Goal: Task Accomplishment & Management: Complete application form

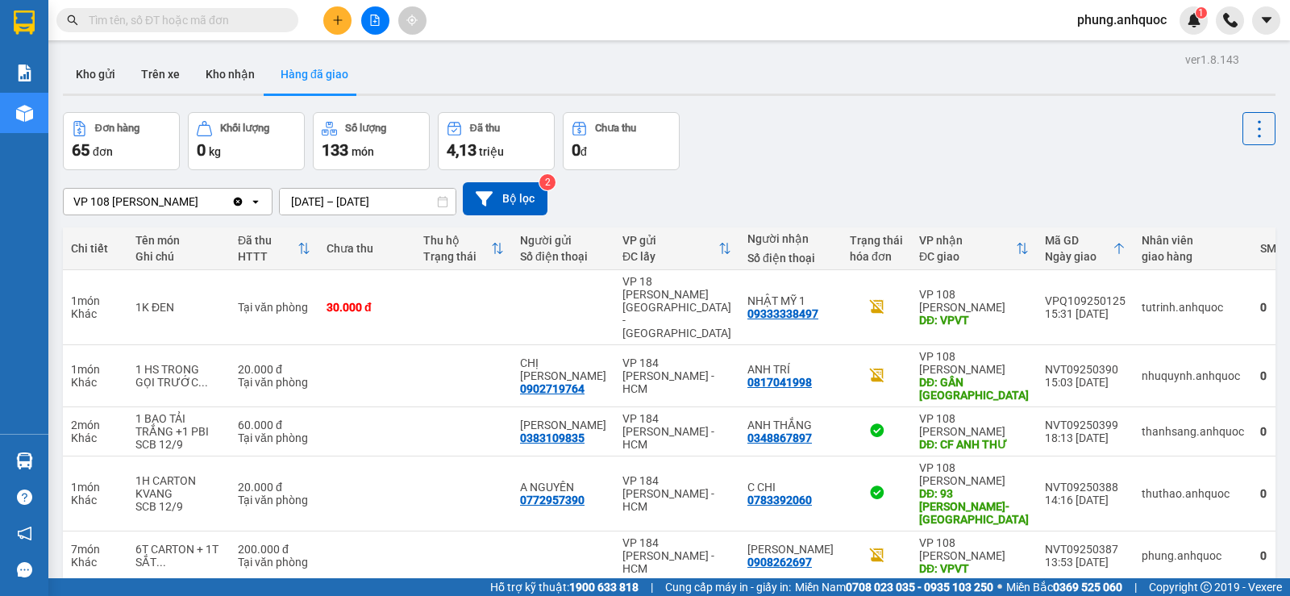
click at [263, 30] on span at bounding box center [177, 20] width 242 height 24
click at [245, 20] on input "text" at bounding box center [184, 20] width 190 height 18
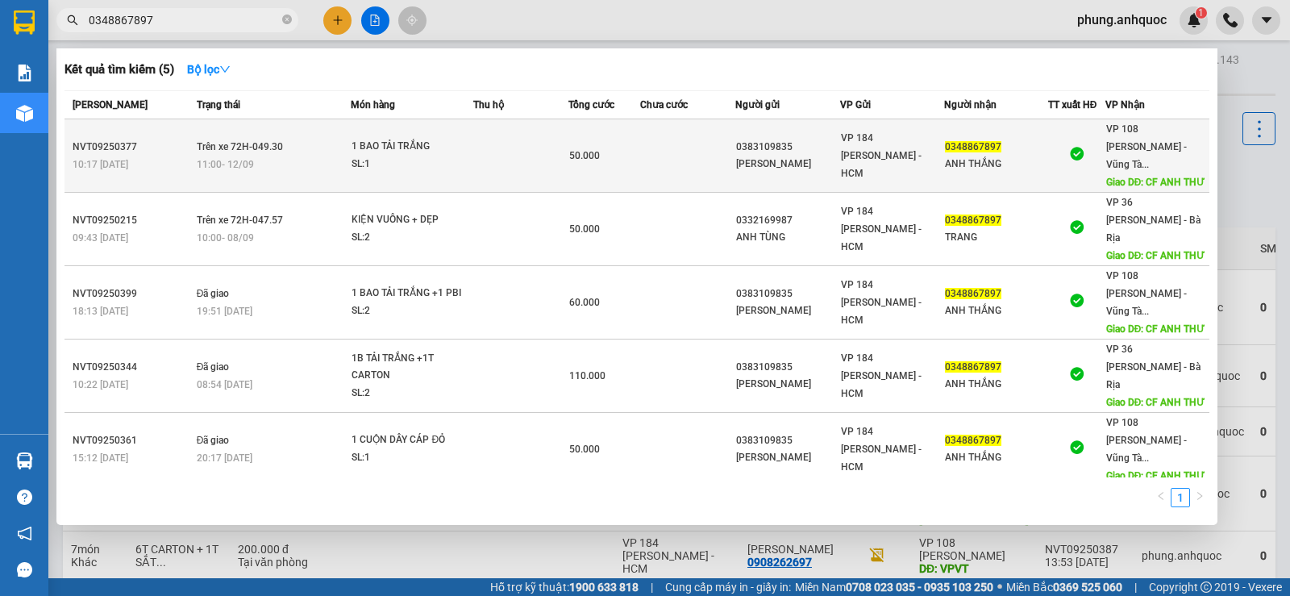
type input "0348867897"
click at [1029, 145] on div "0348867897" at bounding box center [996, 147] width 102 height 17
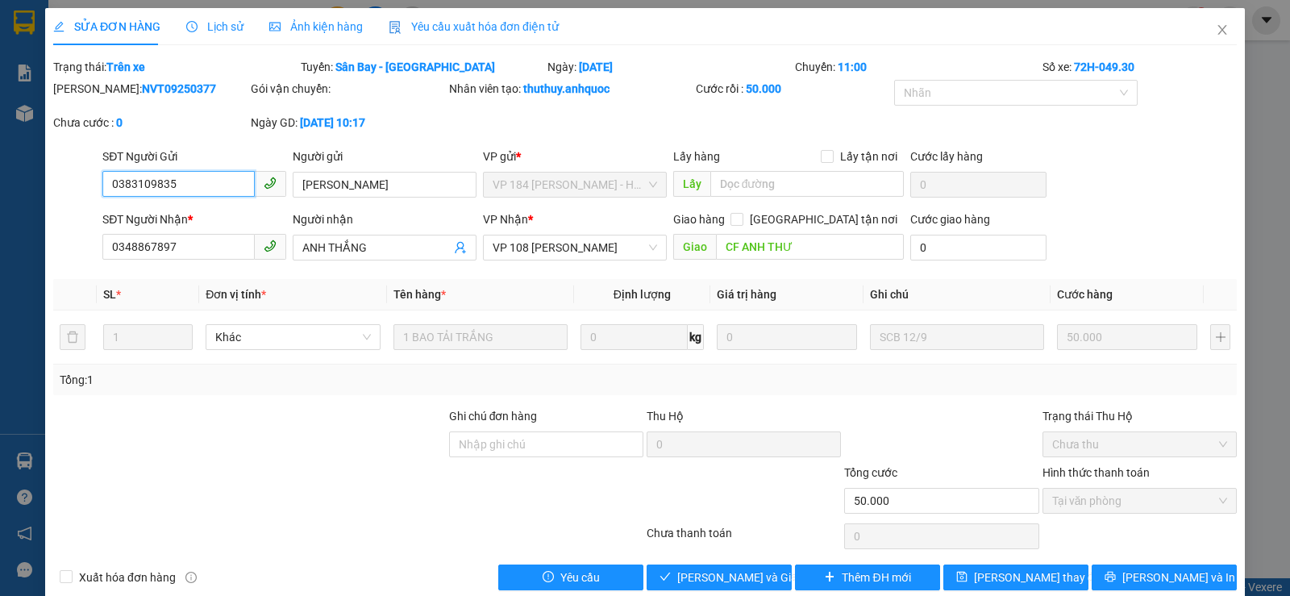
type input "0383109835"
type input "ANH ĐĂNG"
type input "0348867897"
type input "ANH THẮNG"
type input "CF ANH THƯ"
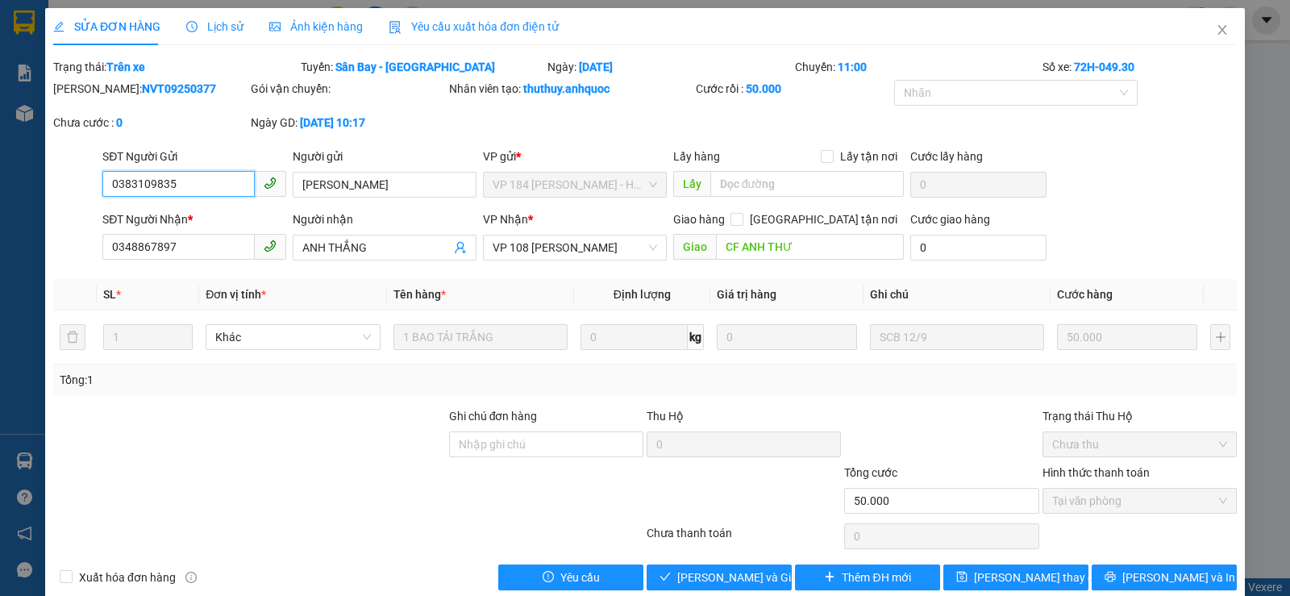
type input "50.000"
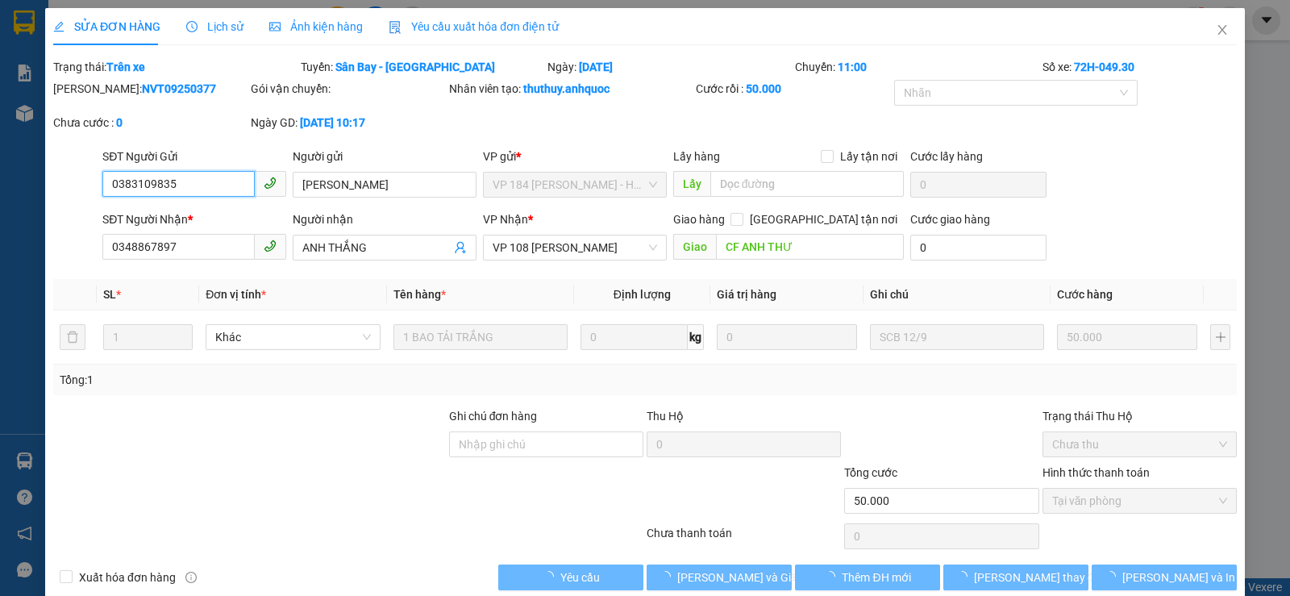
checkbox input "true"
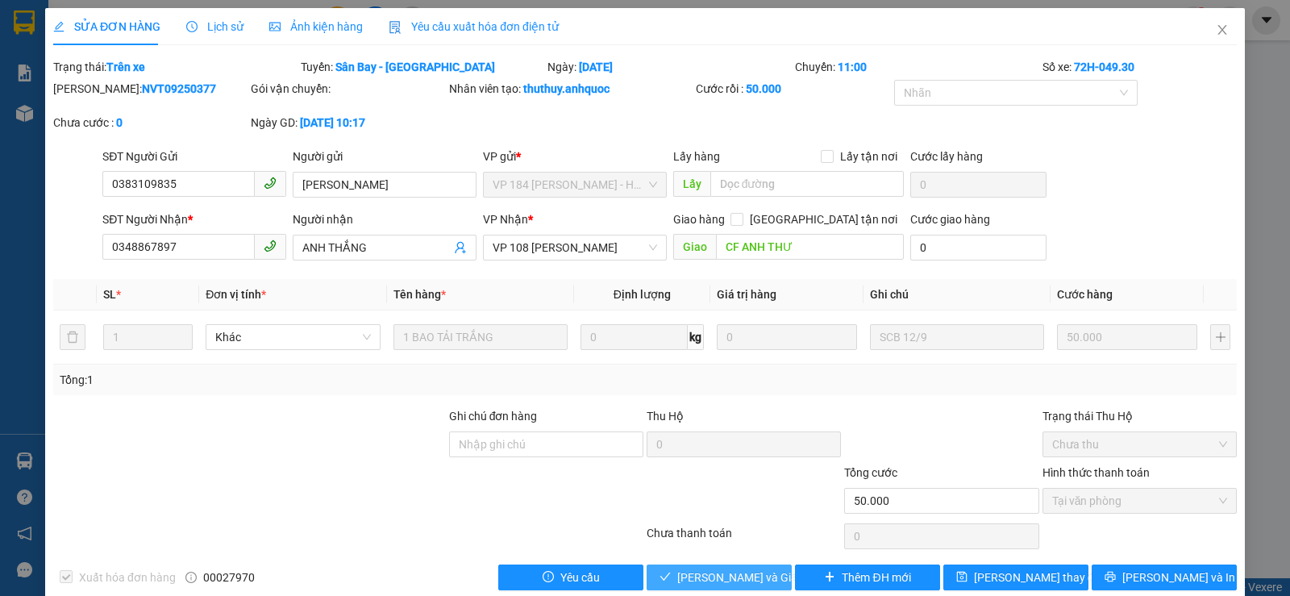
click at [712, 583] on span "Lưu và Giao hàng" at bounding box center [754, 577] width 155 height 18
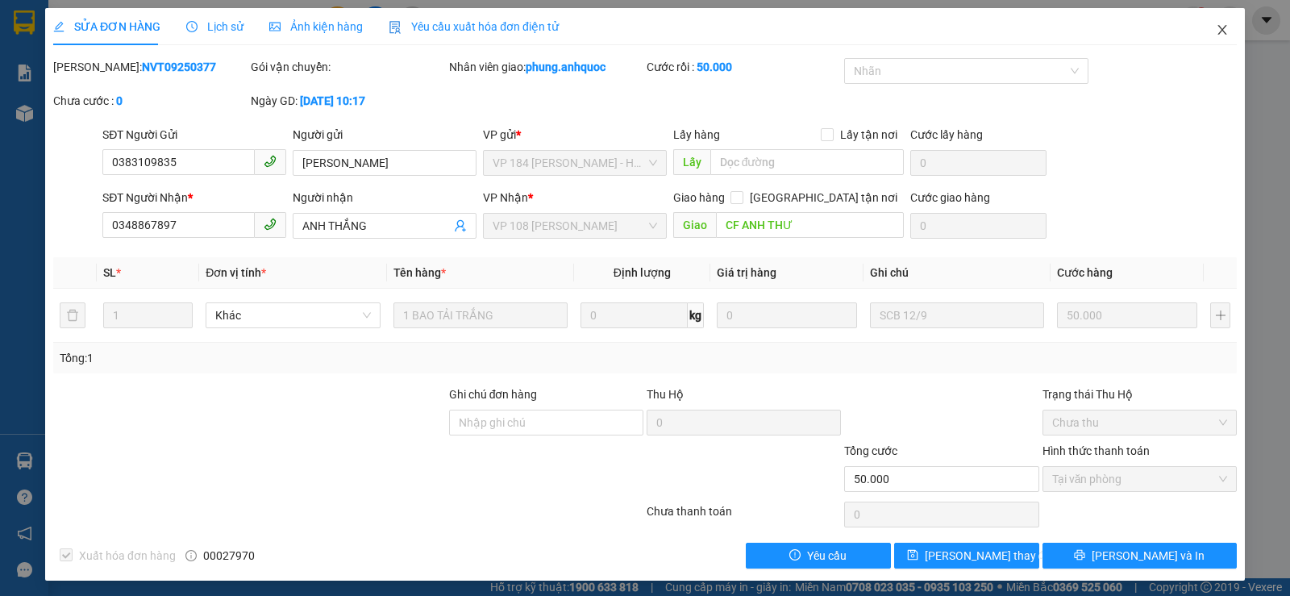
click at [1216, 26] on icon "close" at bounding box center [1222, 29] width 13 height 13
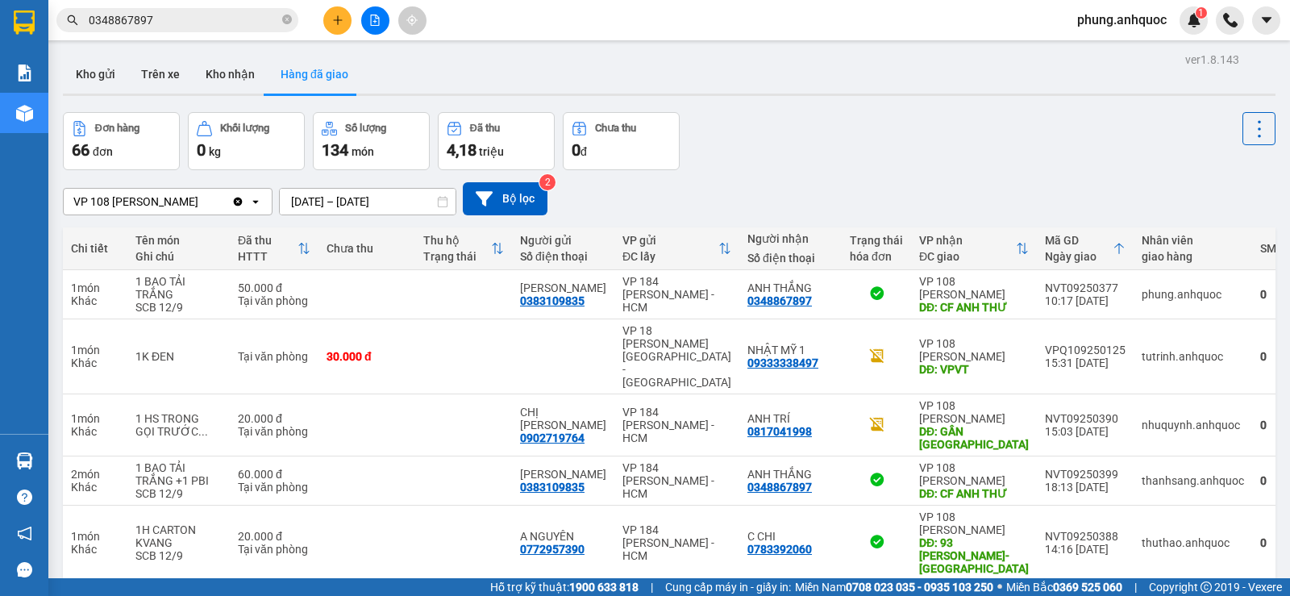
click at [169, 18] on input "0348867897" at bounding box center [184, 20] width 190 height 18
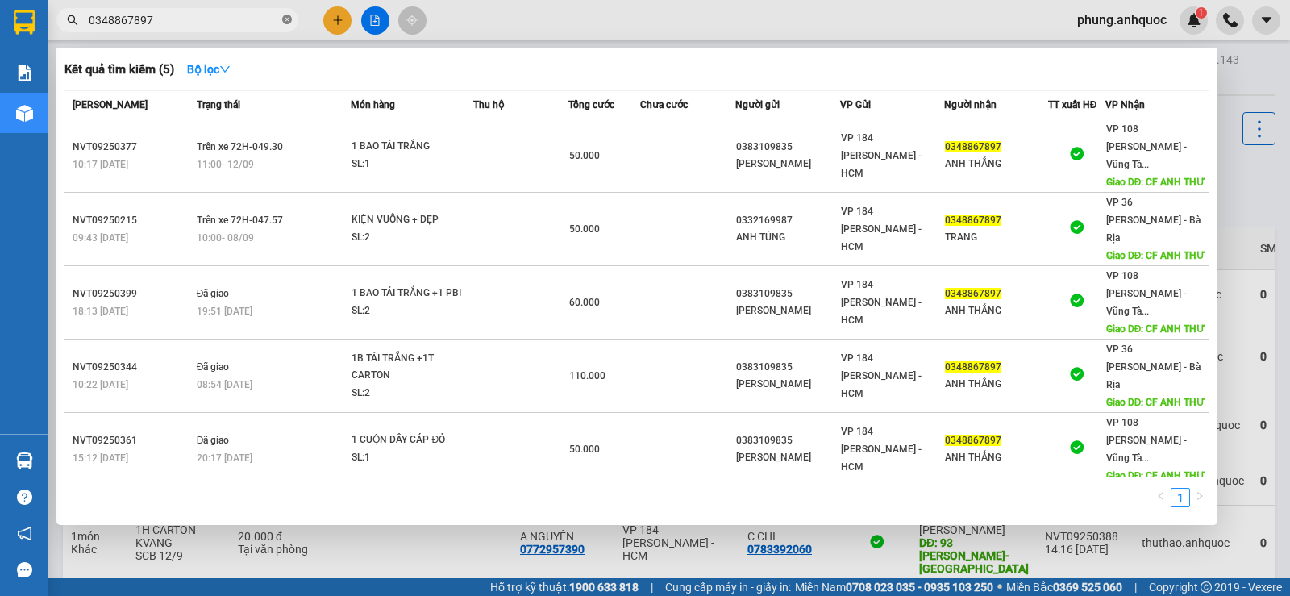
click at [286, 19] on icon "close-circle" at bounding box center [287, 20] width 10 height 10
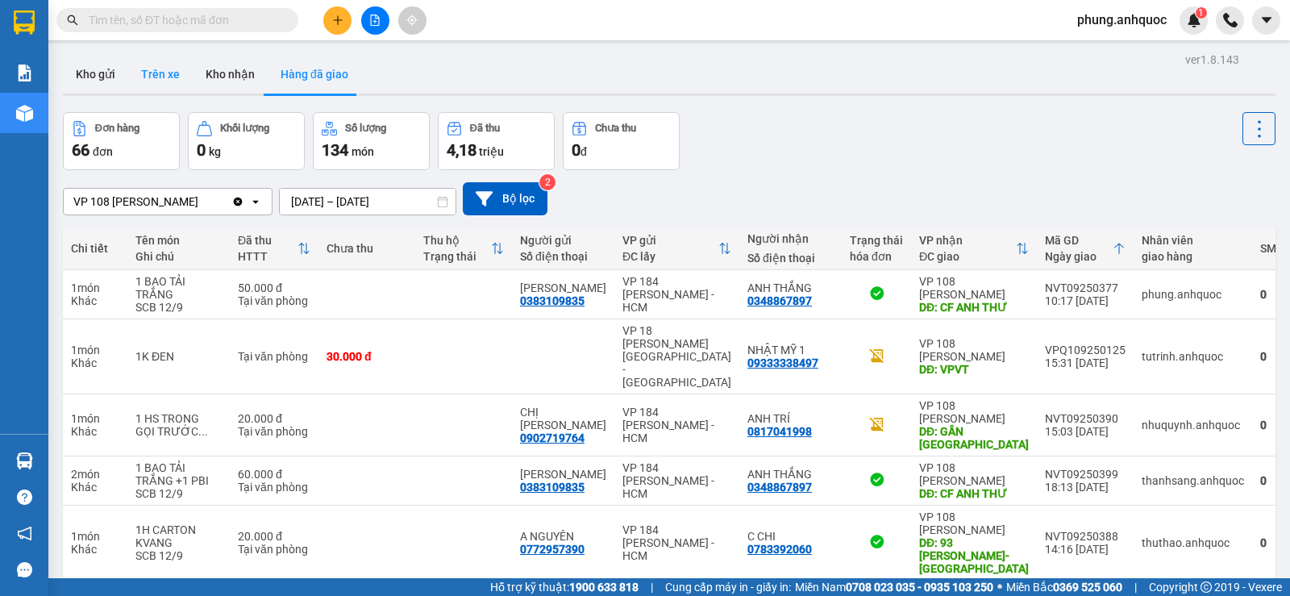
click at [167, 72] on button "Trên xe" at bounding box center [160, 74] width 65 height 39
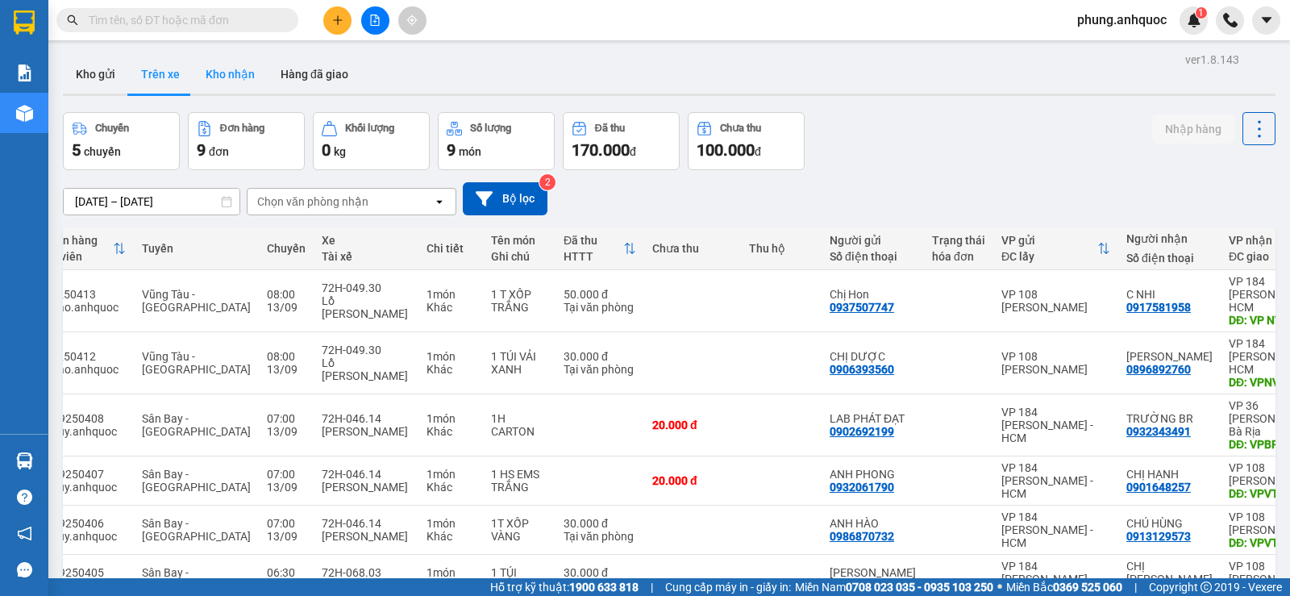
click at [239, 73] on button "Kho nhận" at bounding box center [230, 74] width 75 height 39
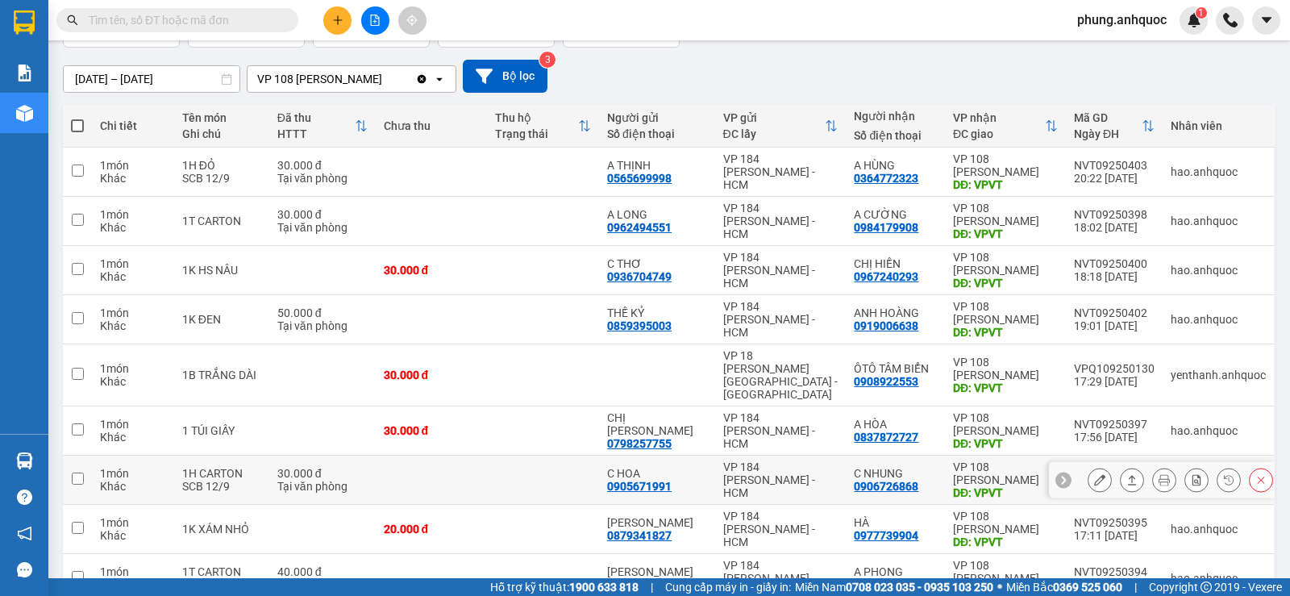
scroll to position [250, 0]
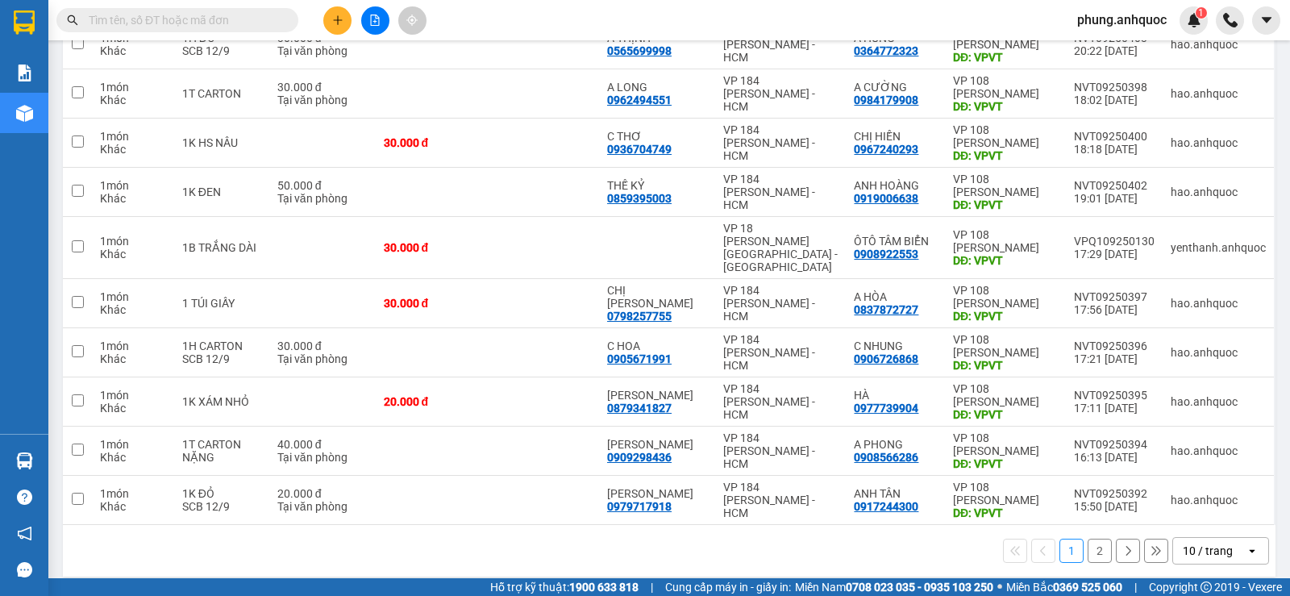
click at [1088, 539] on button "2" at bounding box center [1100, 551] width 24 height 24
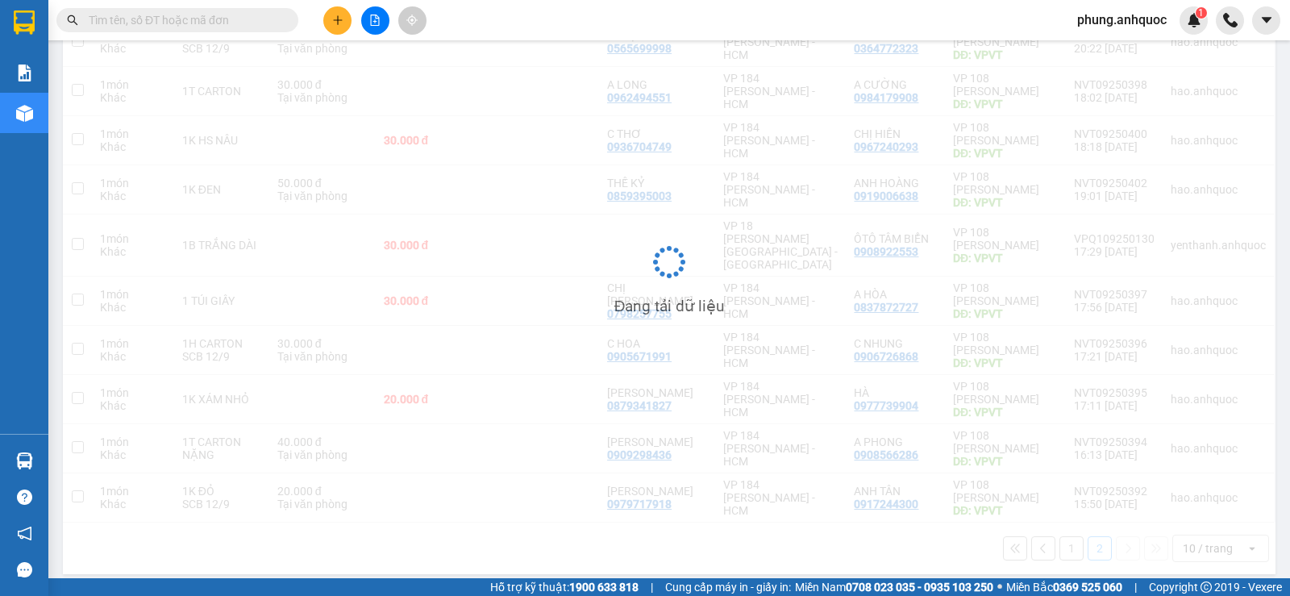
scroll to position [74, 0]
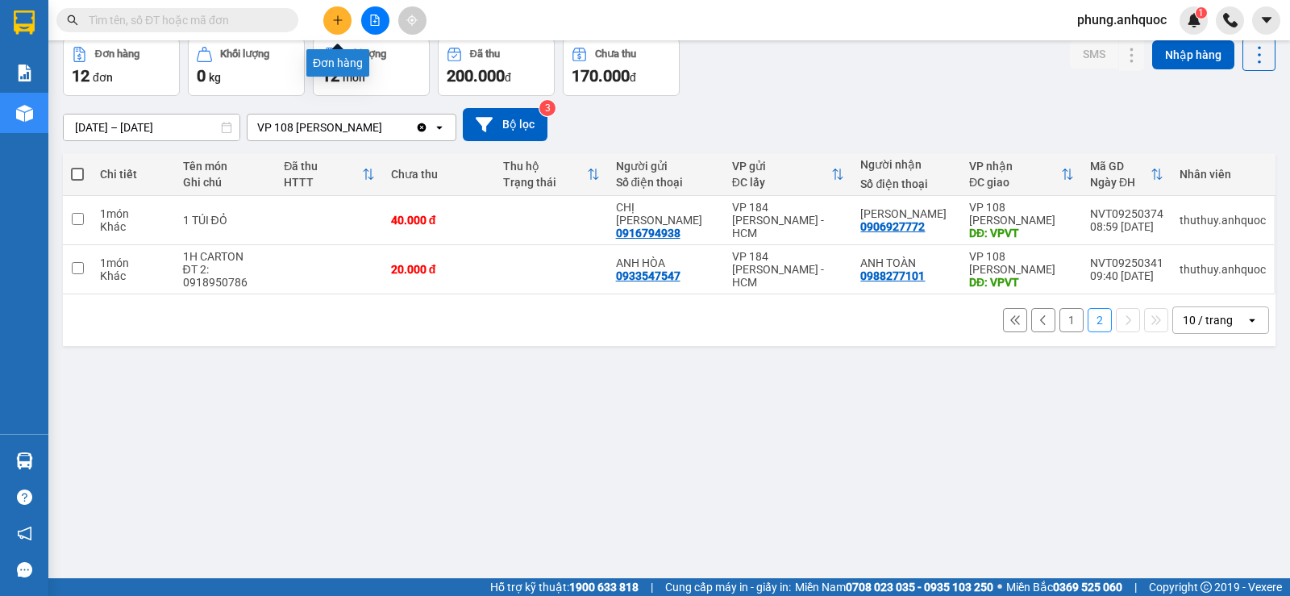
click at [337, 23] on icon "plus" at bounding box center [337, 20] width 11 height 11
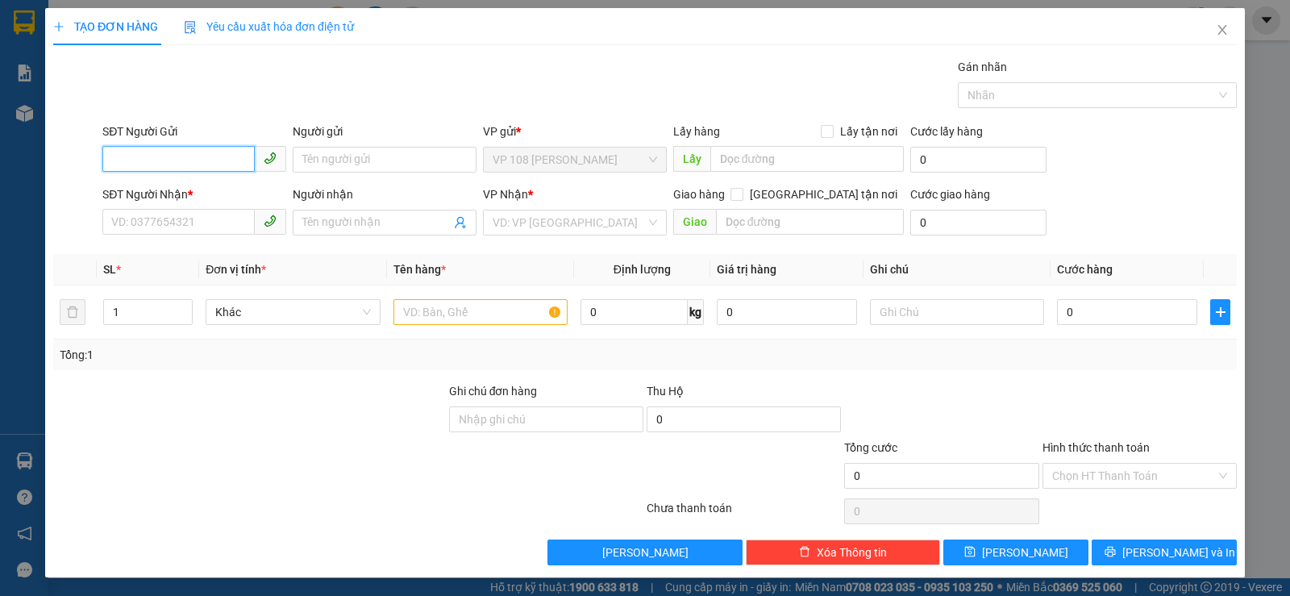
click at [173, 164] on input "SĐT Người Gửi" at bounding box center [178, 159] width 152 height 26
click at [204, 192] on div "0919450058 - C THẢO" at bounding box center [192, 192] width 163 height 18
type input "0919450058"
type input "C THẢO"
type input "0824378689"
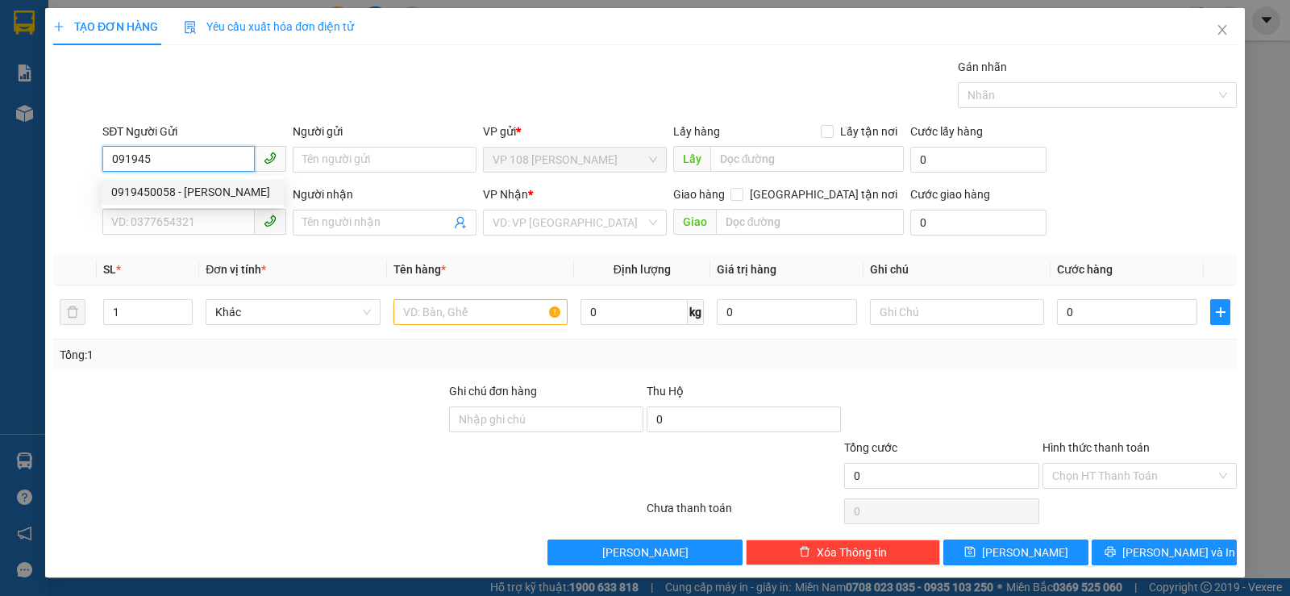
type input "ANH THY"
type input "VP Q1"
type input "20.000"
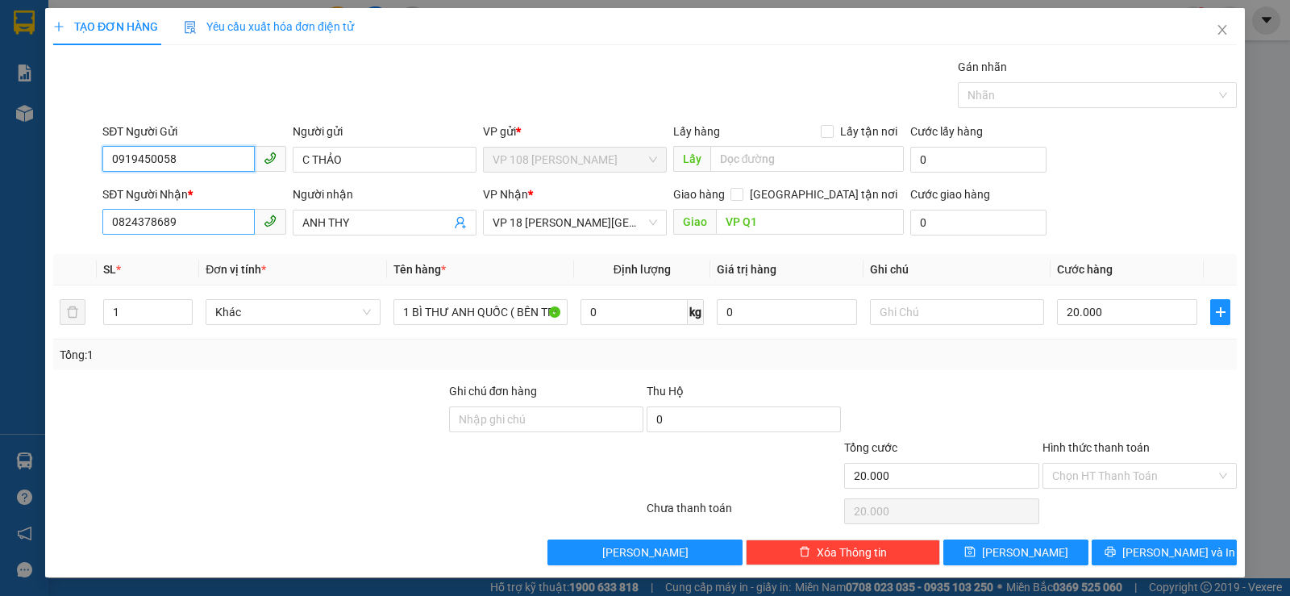
type input "0919450058"
click at [200, 229] on input "0824378689" at bounding box center [178, 222] width 152 height 26
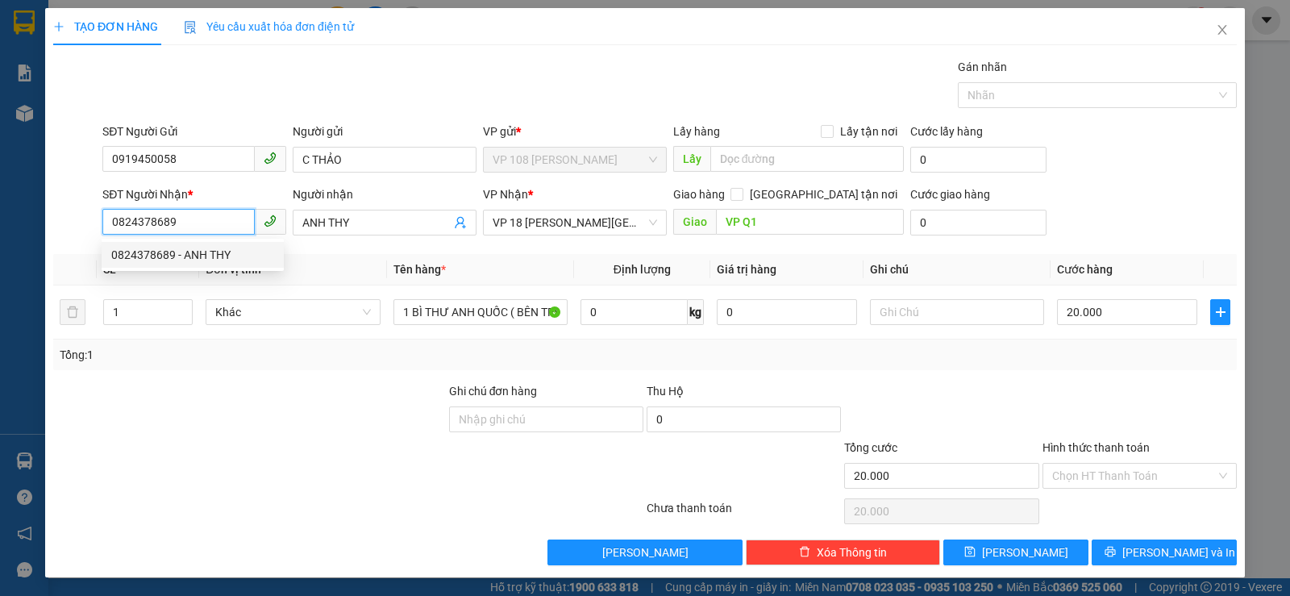
drag, startPoint x: 200, startPoint y: 227, endPoint x: 51, endPoint y: 220, distance: 149.4
click at [52, 220] on div "SĐT Người Nhận * 0824378689 Người nhận ANH THY VP Nhận * VP 18 Nguyễn Thái Bình…" at bounding box center [645, 213] width 1187 height 56
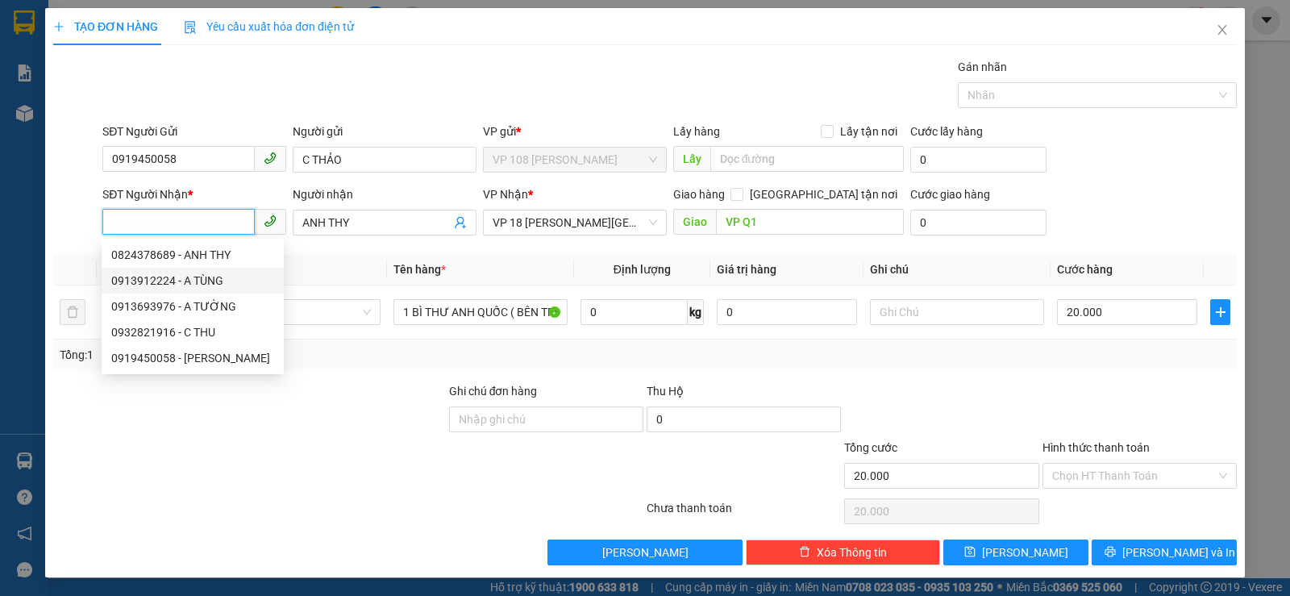
click at [219, 283] on div "0913912224 - A TÙNG" at bounding box center [192, 281] width 163 height 18
type input "0913912224"
type input "A TÙNG"
type input "VP 184 NVT"
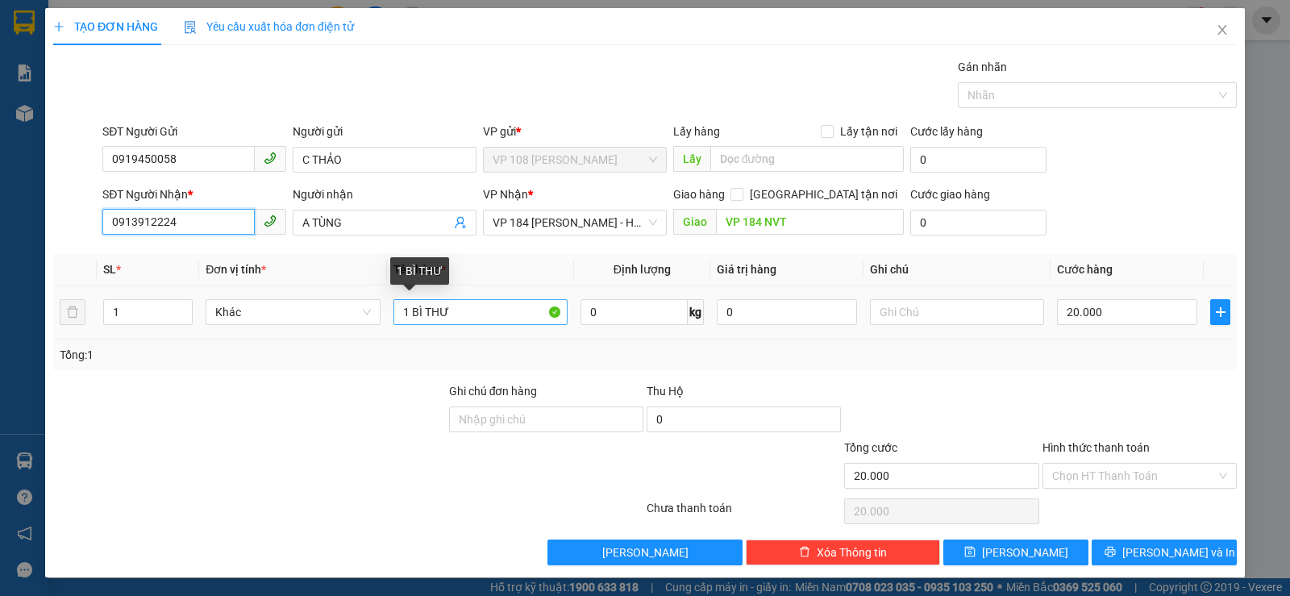
type input "0913912224"
drag, startPoint x: 461, startPoint y: 306, endPoint x: 403, endPoint y: 315, distance: 58.9
click at [403, 315] on input "1 BÌ THƯ" at bounding box center [481, 312] width 174 height 26
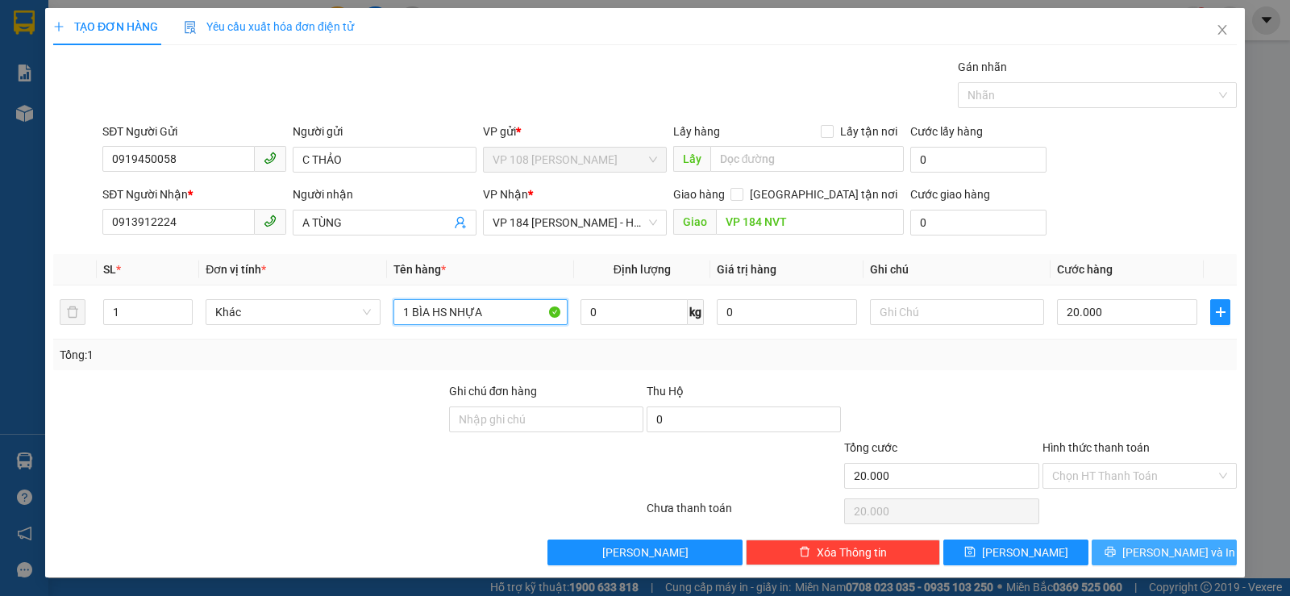
type input "1 BÌA HS NHỰA"
click at [1134, 555] on button "Lưu và In" at bounding box center [1164, 552] width 145 height 26
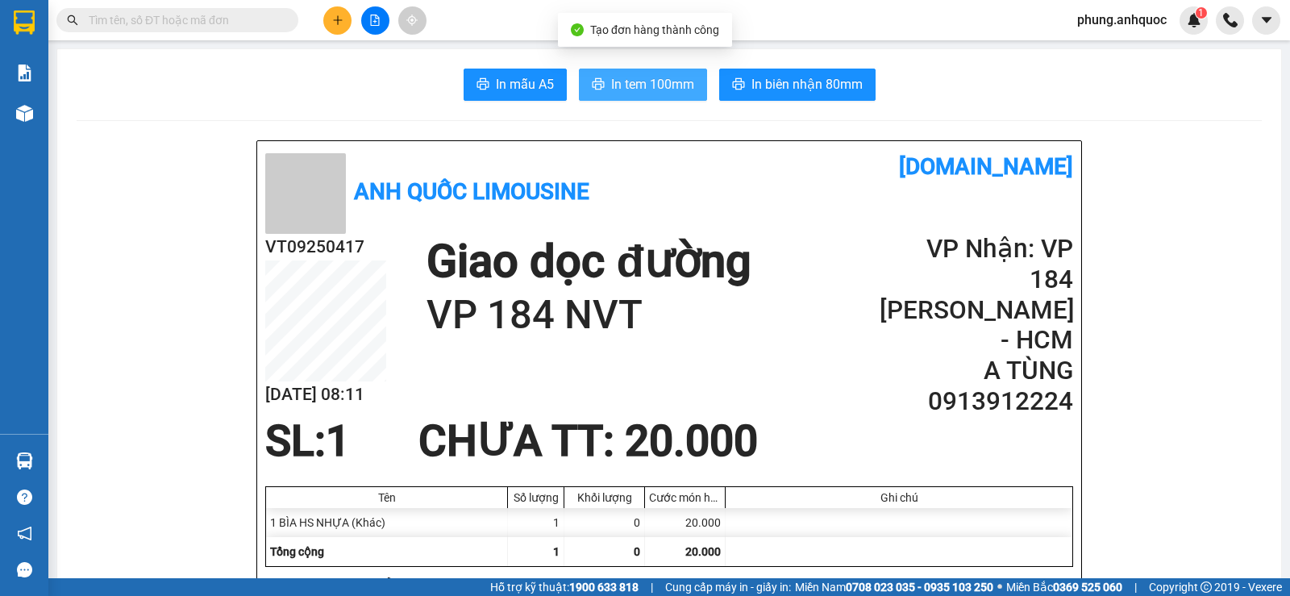
click at [649, 84] on span "In tem 100mm" at bounding box center [652, 84] width 83 height 20
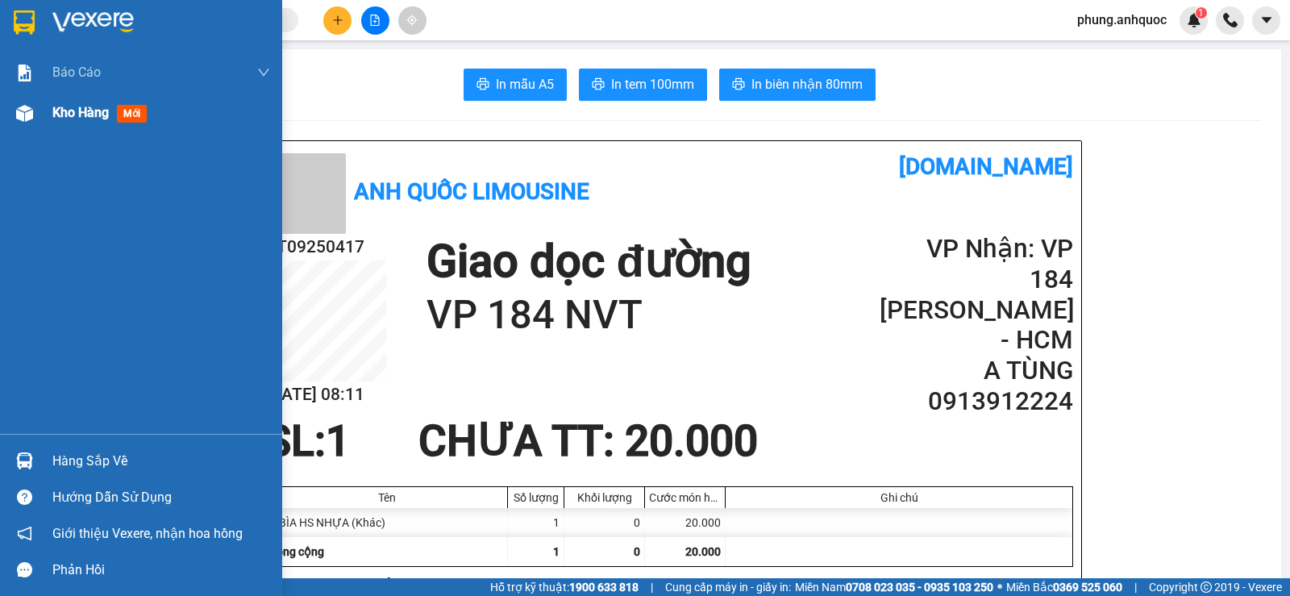
click at [32, 116] on img at bounding box center [24, 113] width 17 height 17
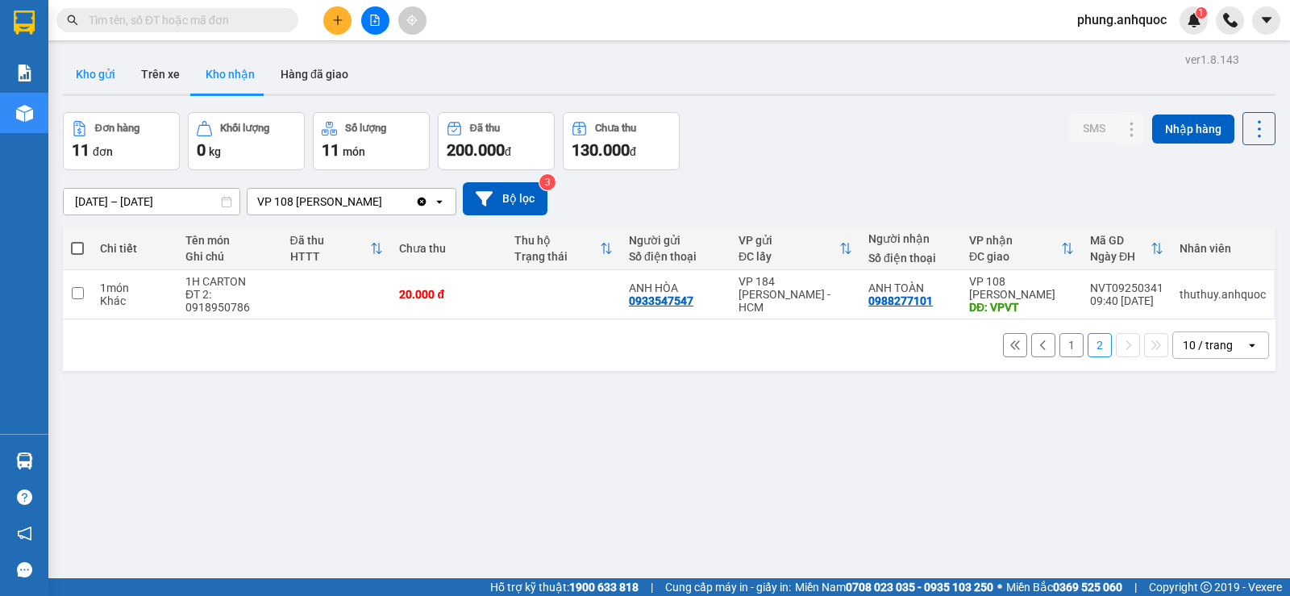
click at [97, 74] on button "Kho gửi" at bounding box center [95, 74] width 65 height 39
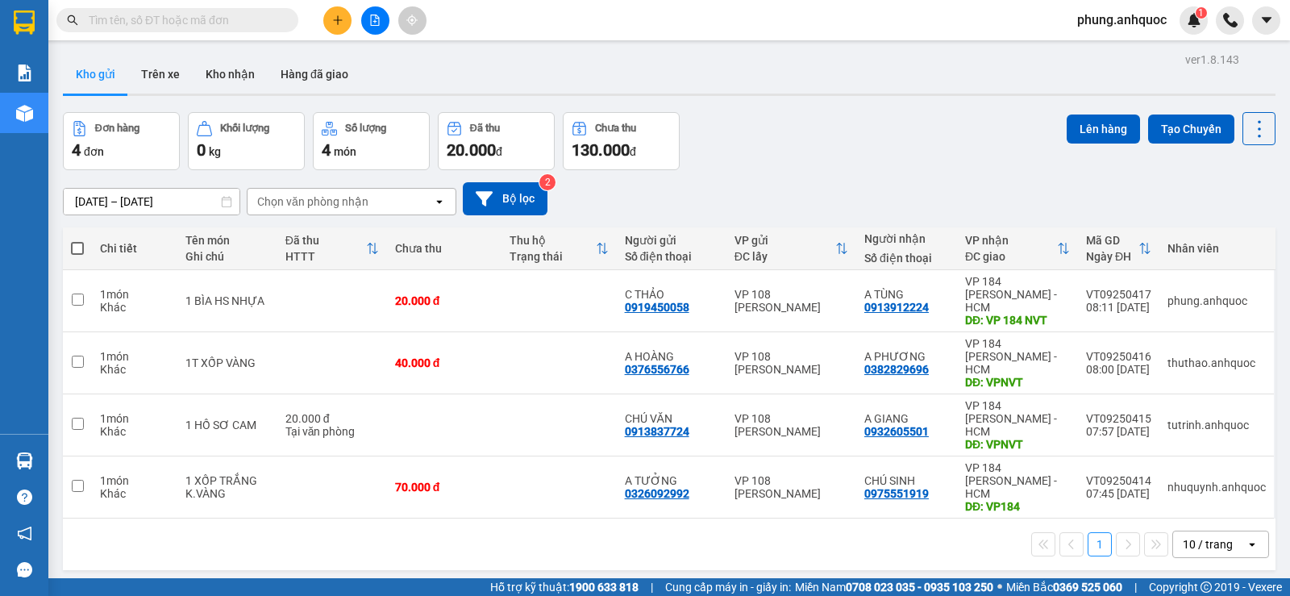
click at [75, 250] on span at bounding box center [77, 248] width 13 height 13
click at [77, 240] on input "checkbox" at bounding box center [77, 240] width 0 height 0
checkbox input "true"
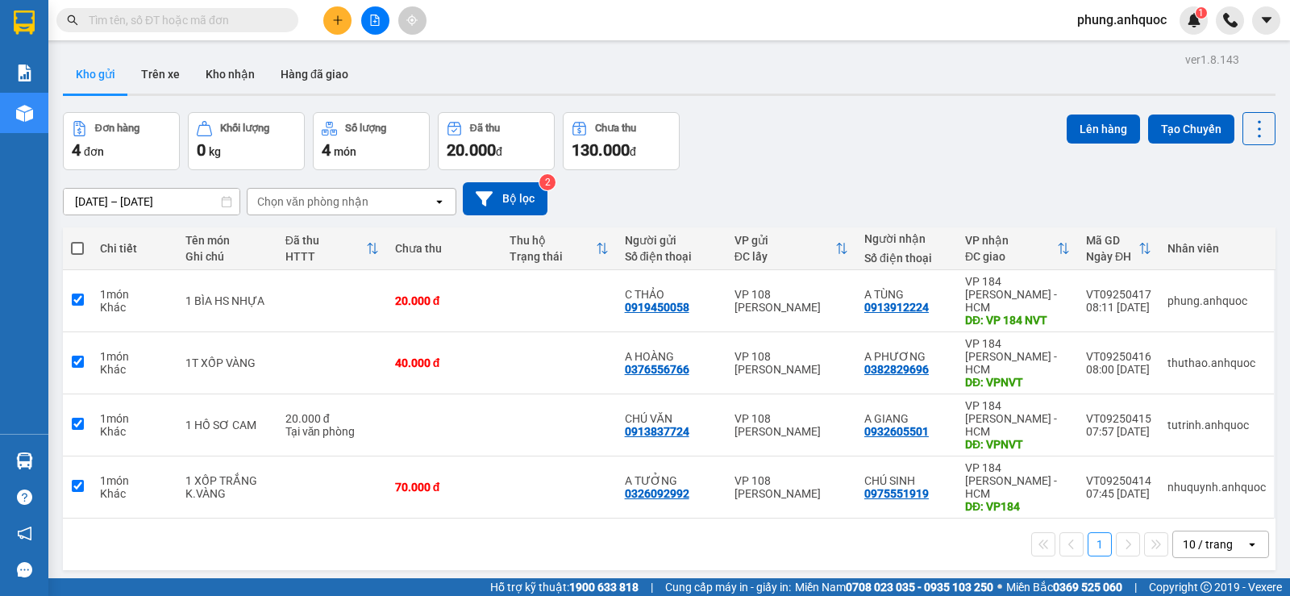
checkbox input "true"
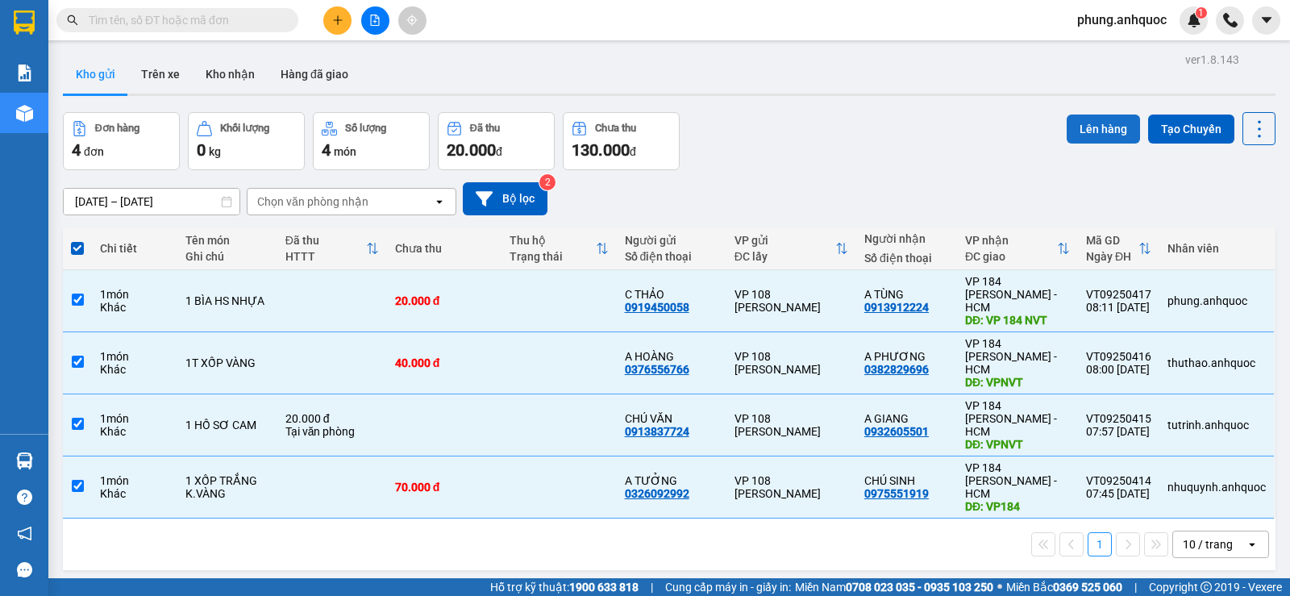
click at [1097, 125] on button "Lên hàng" at bounding box center [1103, 129] width 73 height 29
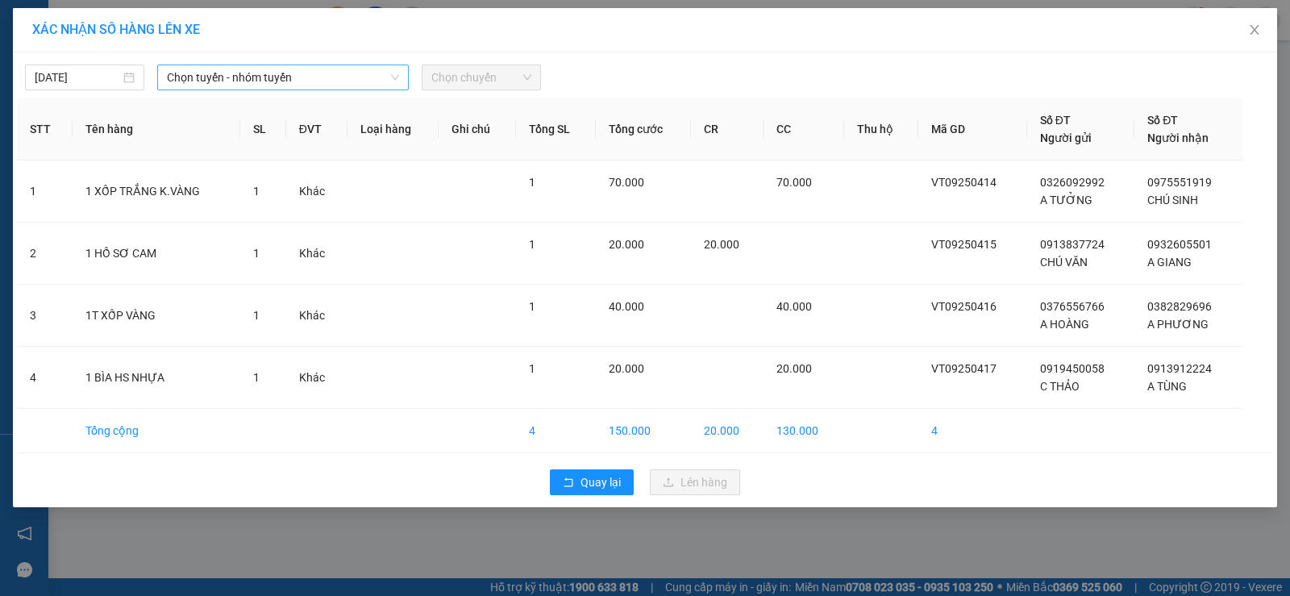
click at [219, 85] on span "Chọn tuyến - nhóm tuyến" at bounding box center [283, 77] width 232 height 24
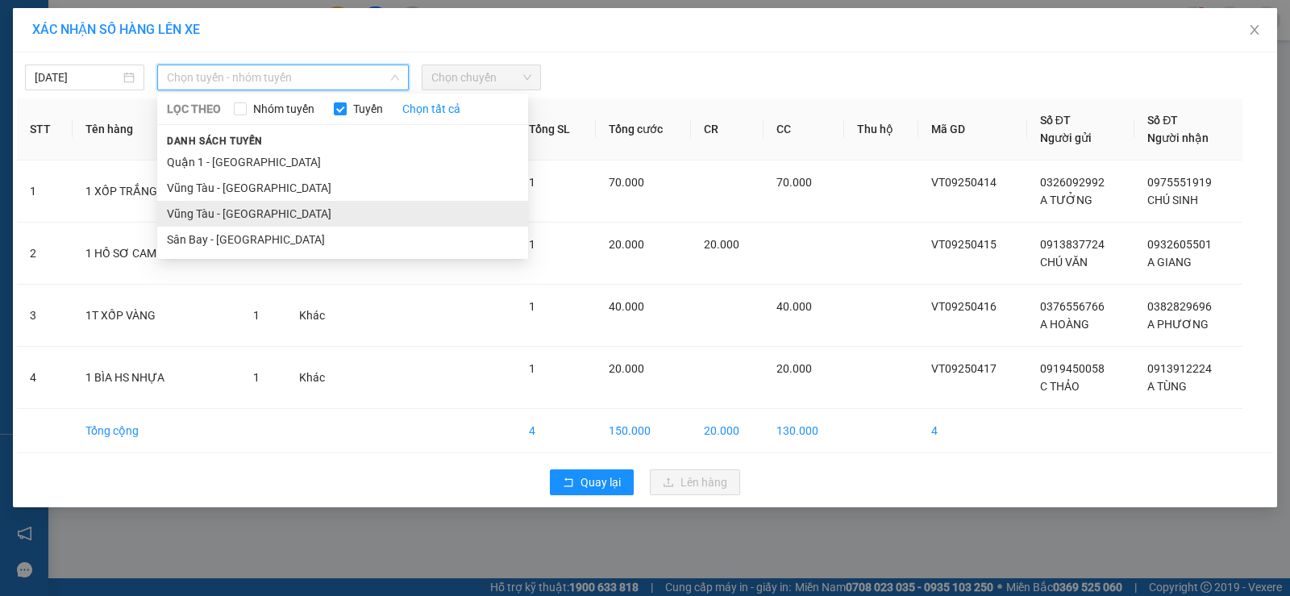
click at [230, 216] on li "Vũng Tàu - Sân Bay" at bounding box center [342, 214] width 371 height 26
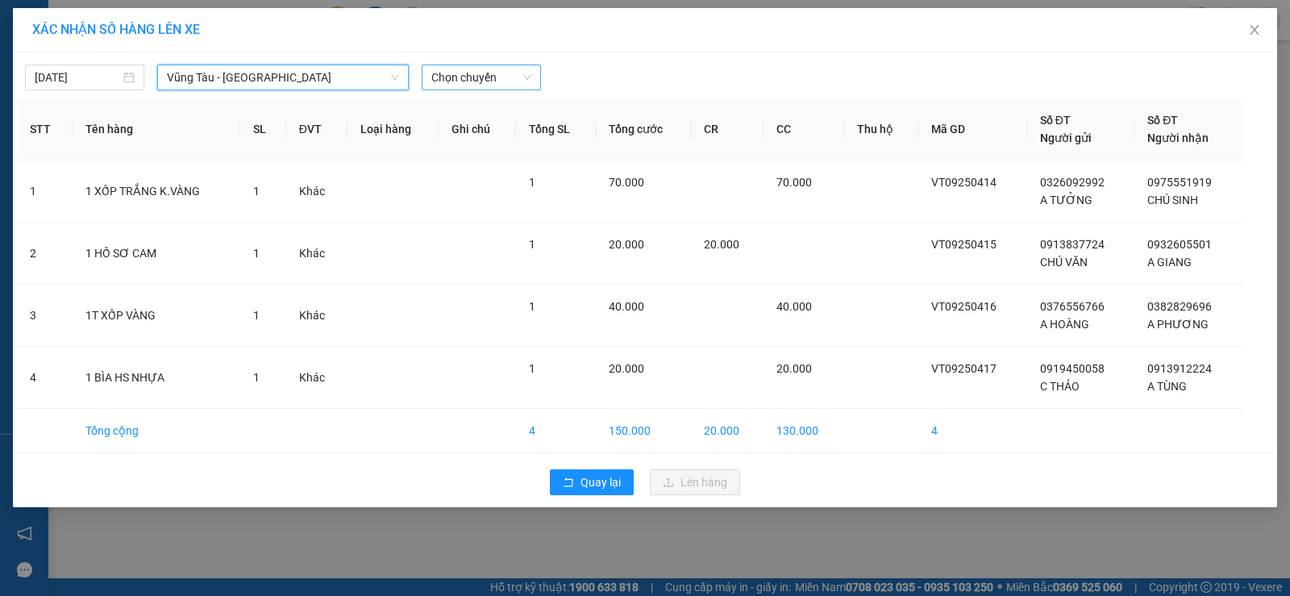
click at [480, 78] on span "Chọn chuyến" at bounding box center [481, 77] width 100 height 24
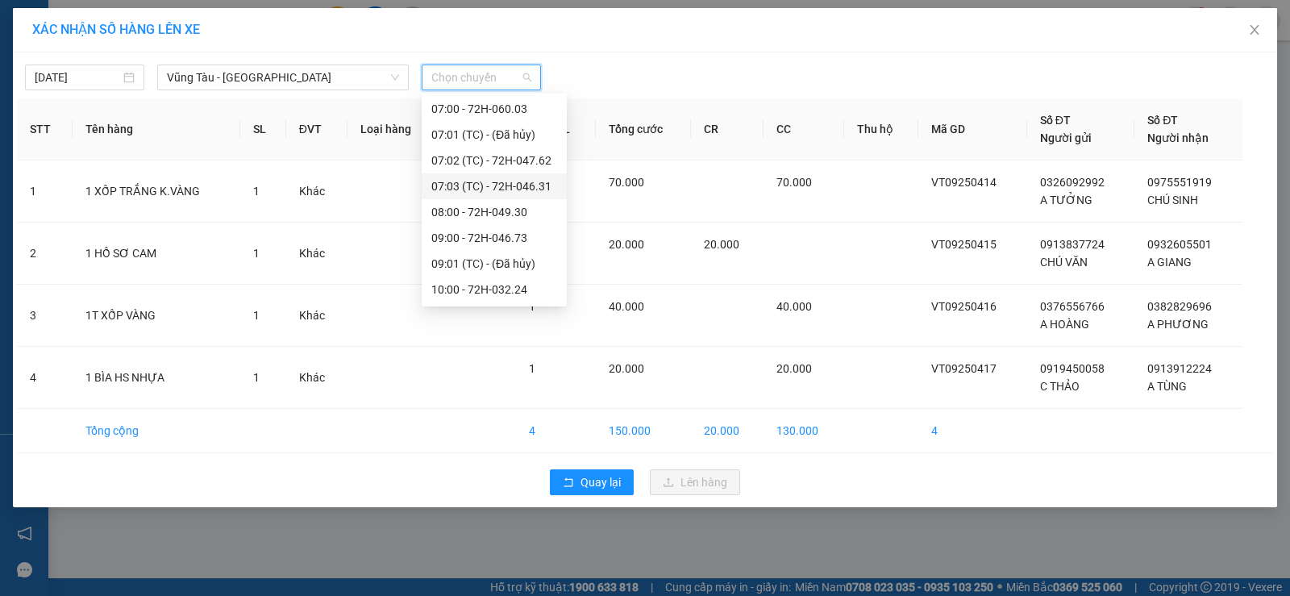
scroll to position [242, 0]
click at [504, 206] on div "09:00 - 72H-046.73" at bounding box center [494, 203] width 126 height 18
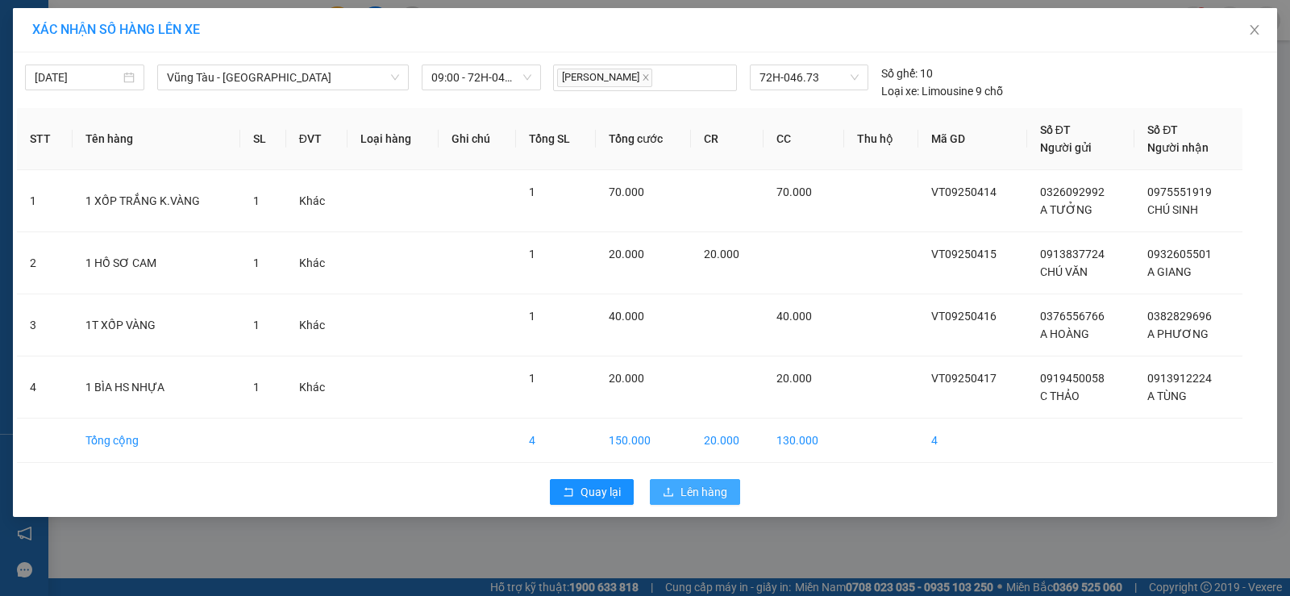
click at [696, 491] on span "Lên hàng" at bounding box center [704, 492] width 47 height 18
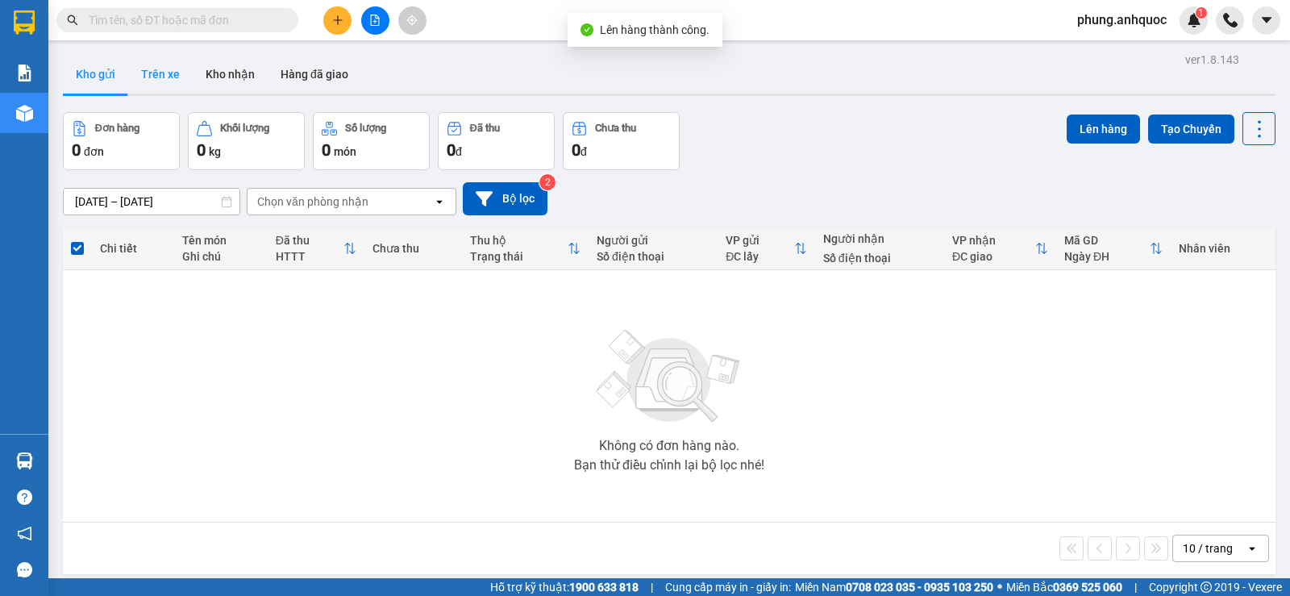
click at [160, 76] on button "Trên xe" at bounding box center [160, 74] width 65 height 39
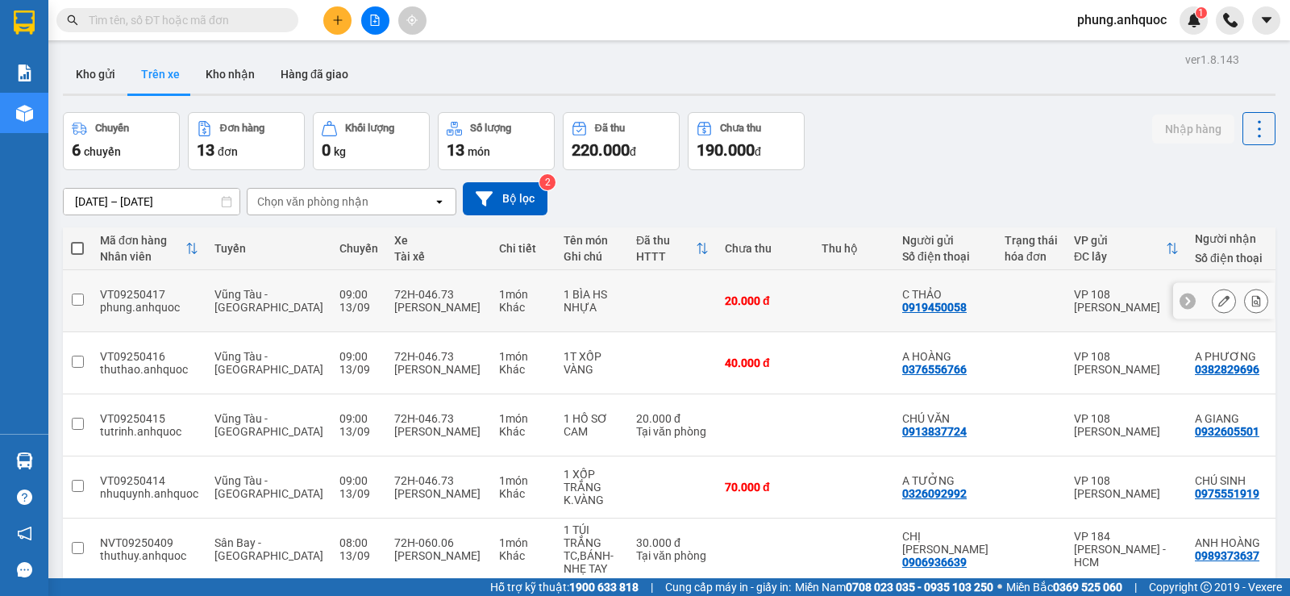
click at [1252, 295] on icon at bounding box center [1256, 300] width 9 height 11
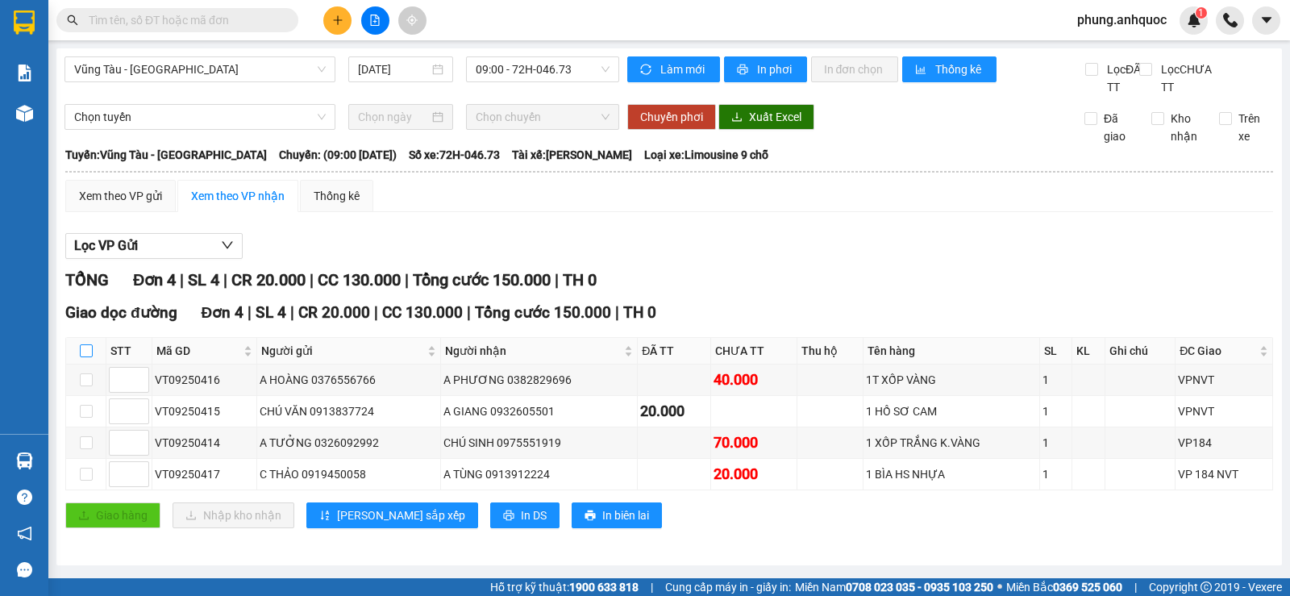
click at [85, 357] on input "checkbox" at bounding box center [86, 350] width 13 height 13
checkbox input "true"
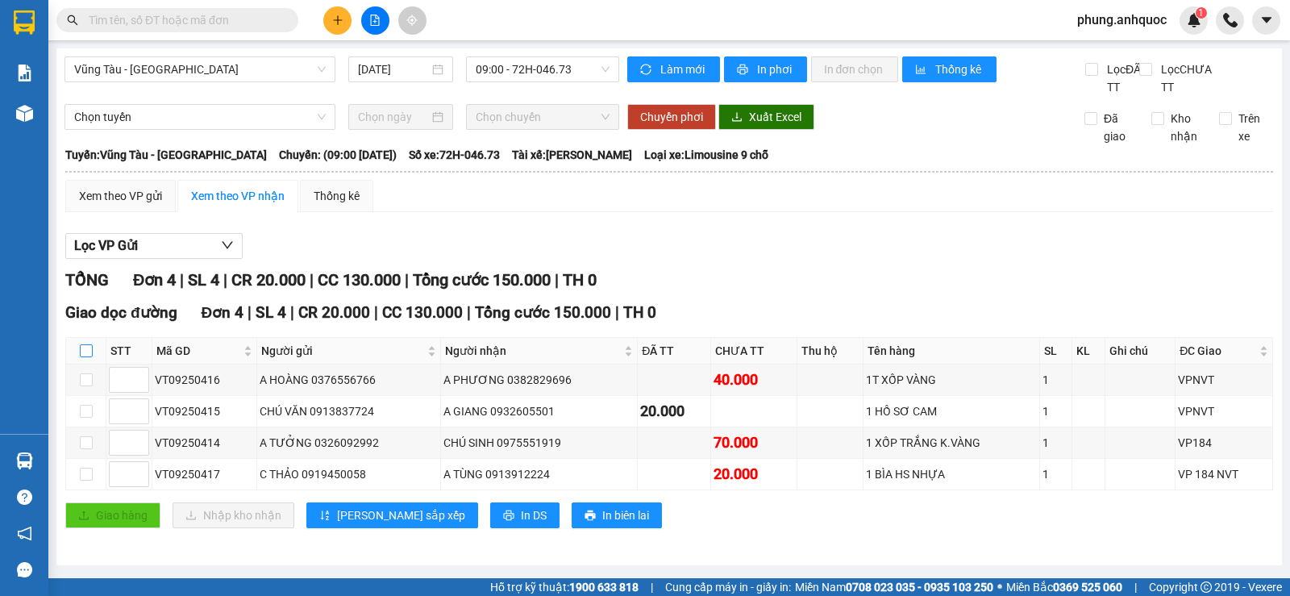
checkbox input "true"
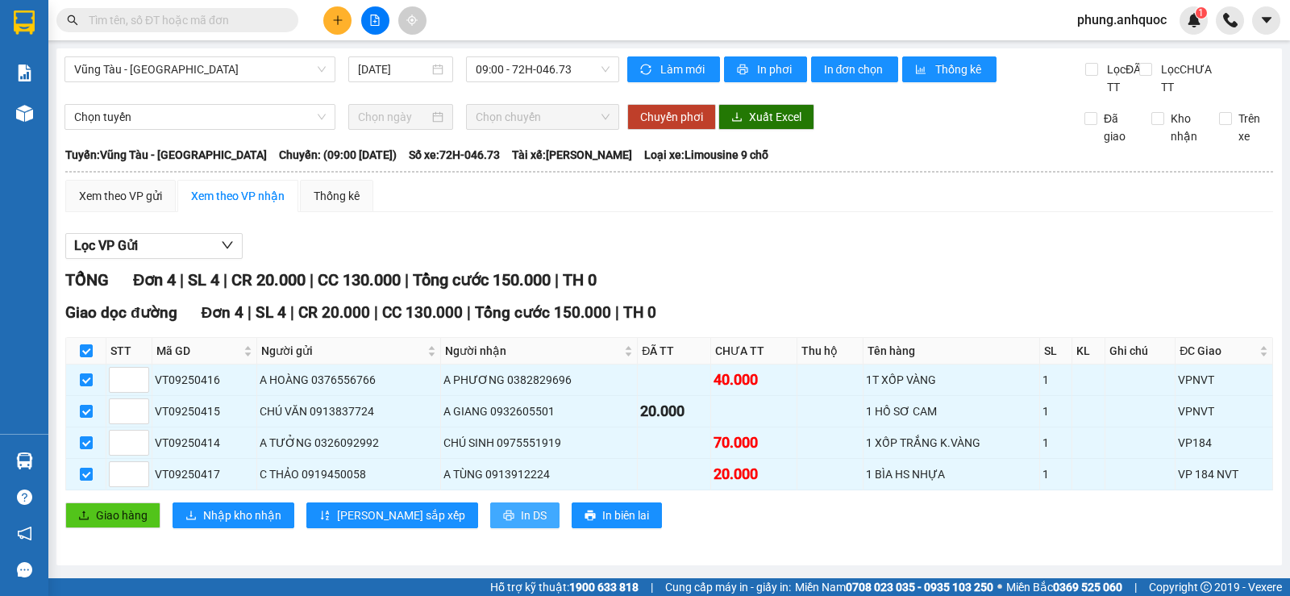
click at [521, 524] on span "In DS" at bounding box center [534, 515] width 26 height 18
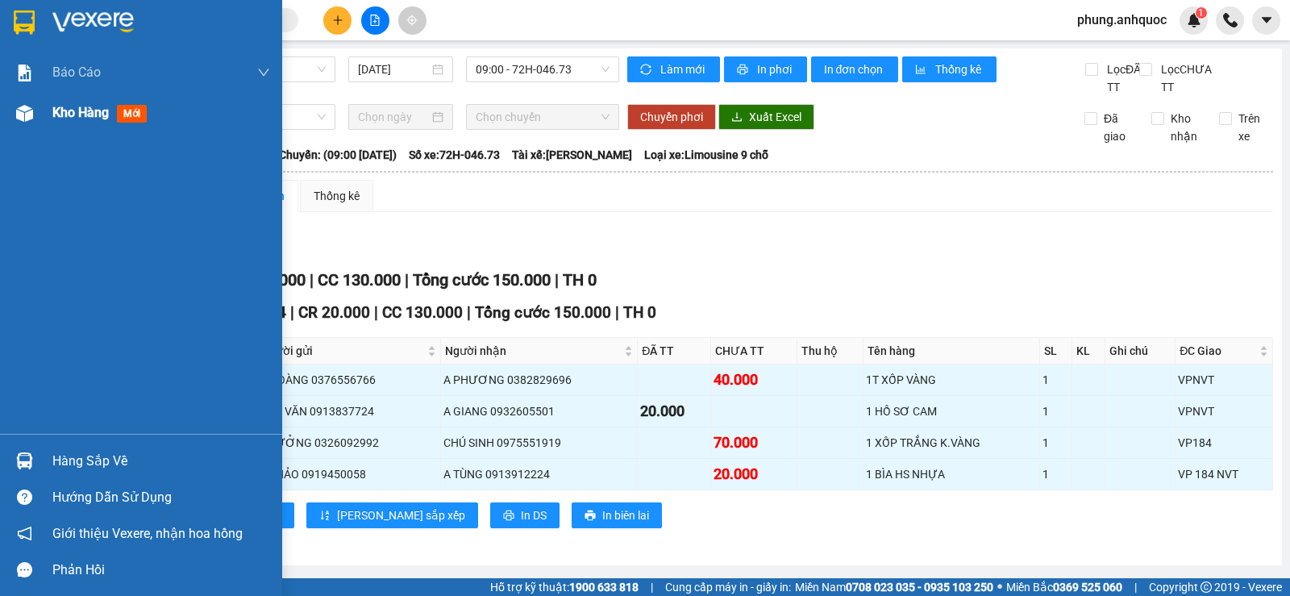
click at [52, 120] on div "Kho hàng mới" at bounding box center [141, 113] width 282 height 40
